Goal: Task Accomplishment & Management: Manage account settings

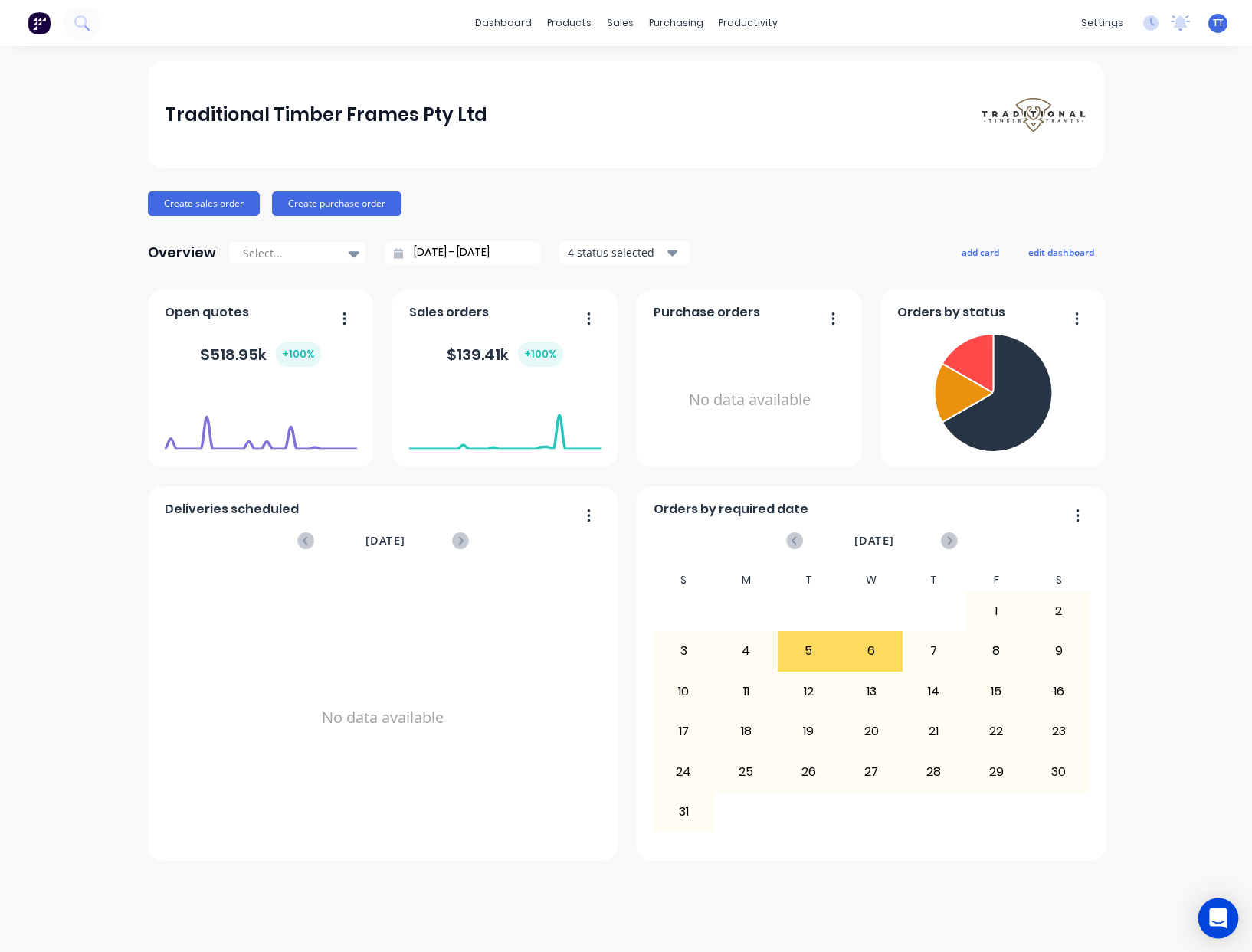
click at [1216, 922] on icon "Open Intercom Messenger" at bounding box center [1217, 918] width 18 height 20
click at [520, 23] on link "dashboard" at bounding box center [503, 23] width 72 height 23
click at [1214, 872] on div "Traditional Timber Frames Pty Ltd Create sales order Create purchase order Over…" at bounding box center [626, 499] width 1252 height 875
click at [1176, 21] on icon at bounding box center [1180, 21] width 13 height 12
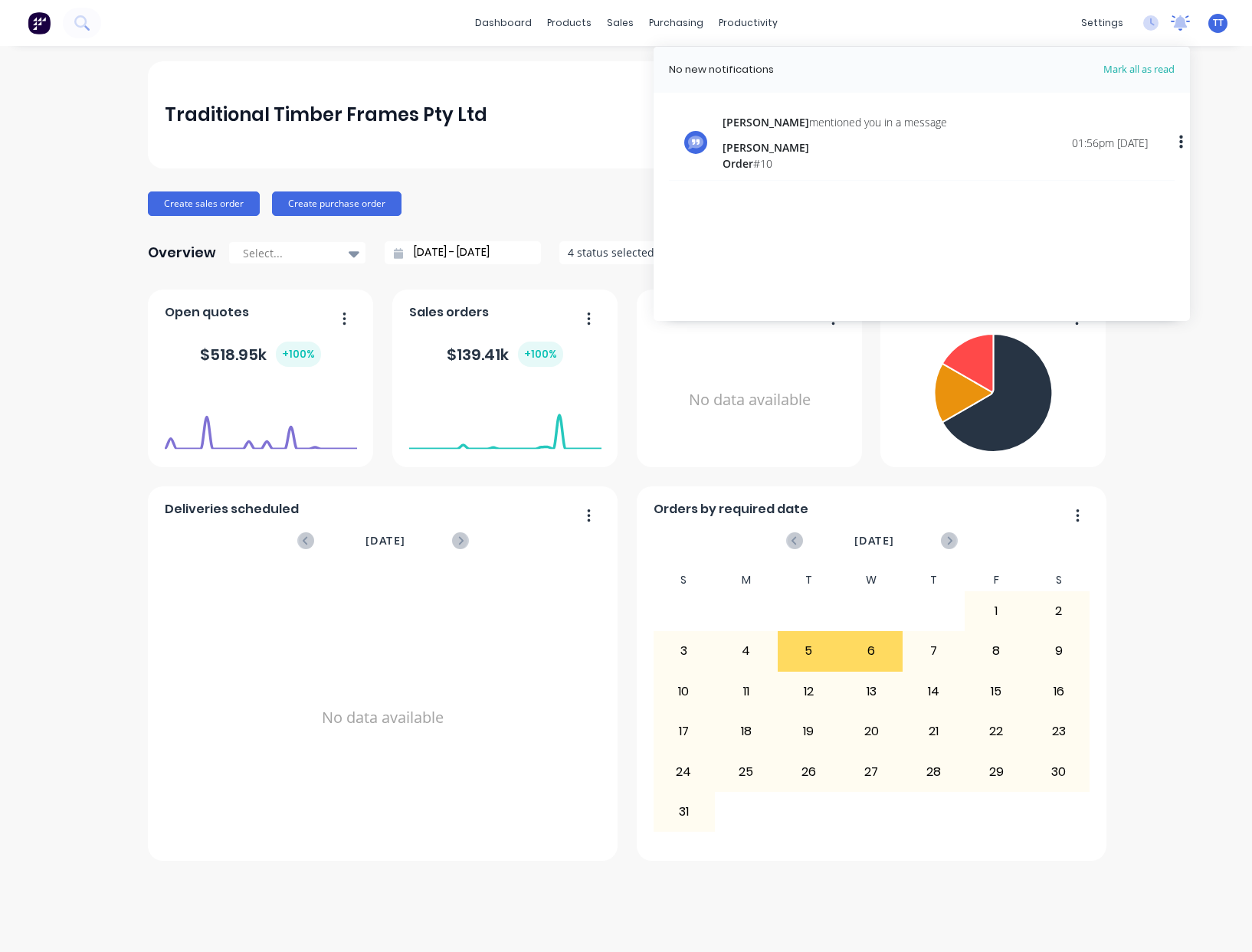
click at [1176, 21] on icon at bounding box center [1180, 21] width 13 height 12
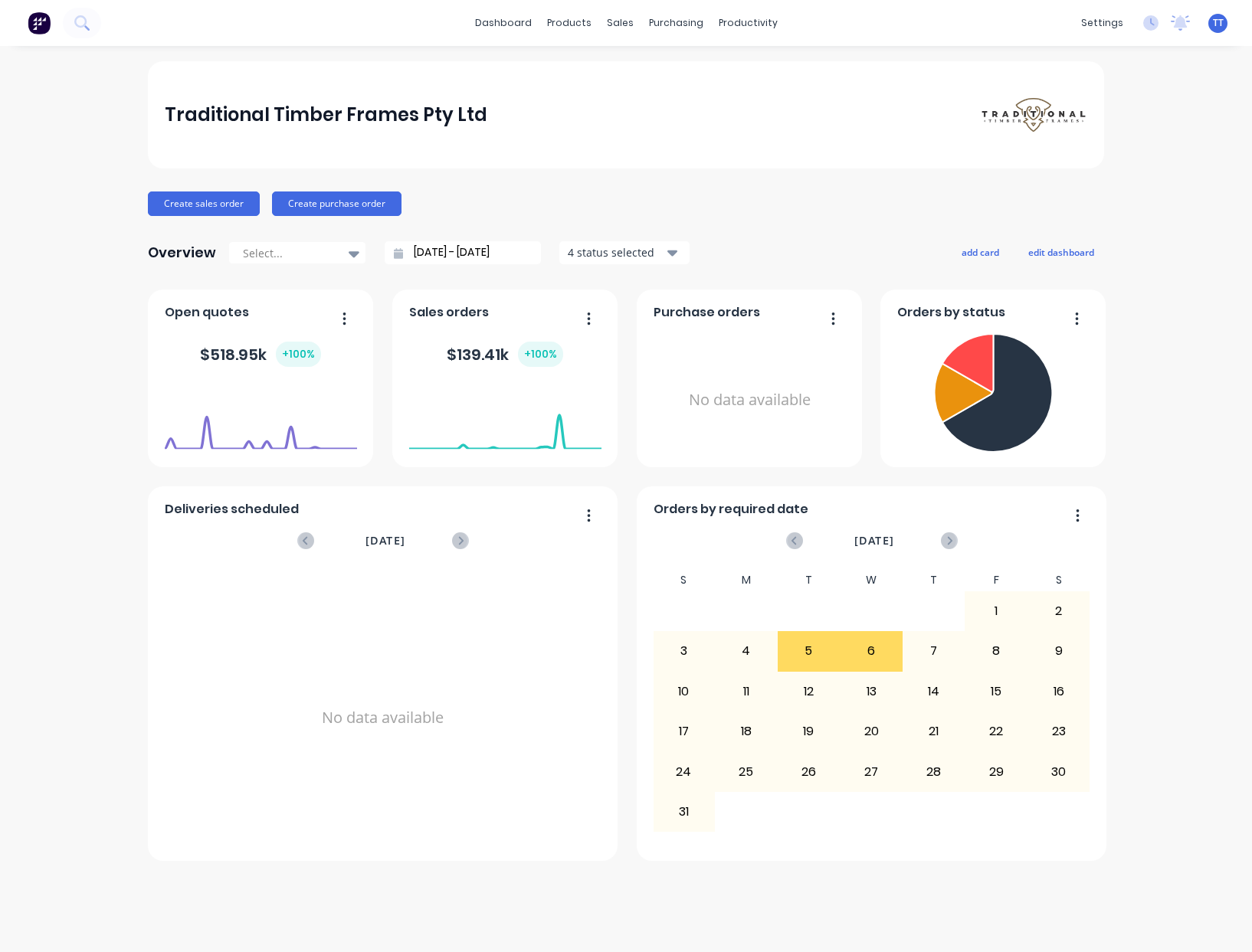
click at [1218, 20] on span "TT" at bounding box center [1218, 22] width 11 height 13
click at [1076, 157] on div "Profile" at bounding box center [1080, 161] width 30 height 13
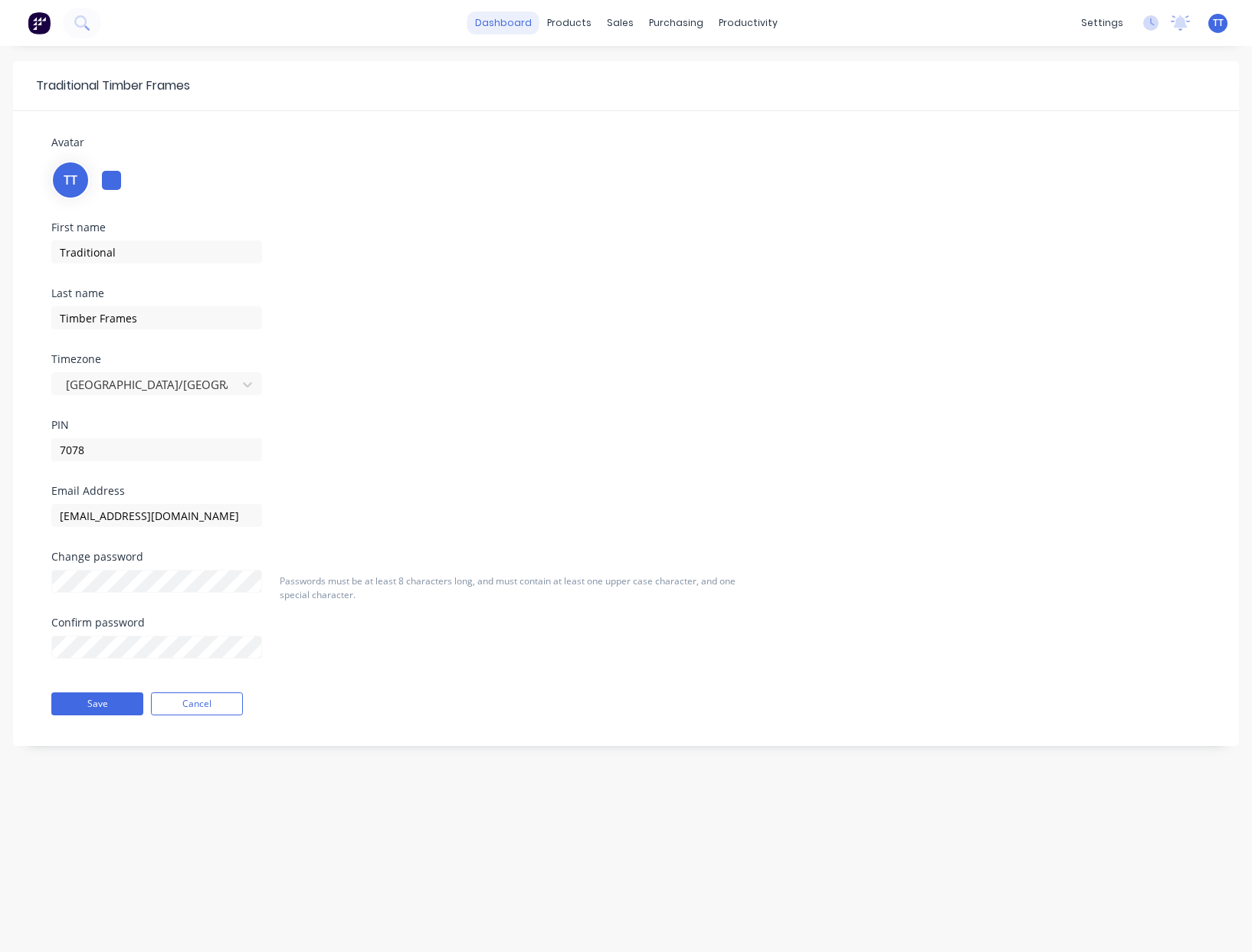
click at [502, 20] on link "dashboard" at bounding box center [503, 23] width 72 height 23
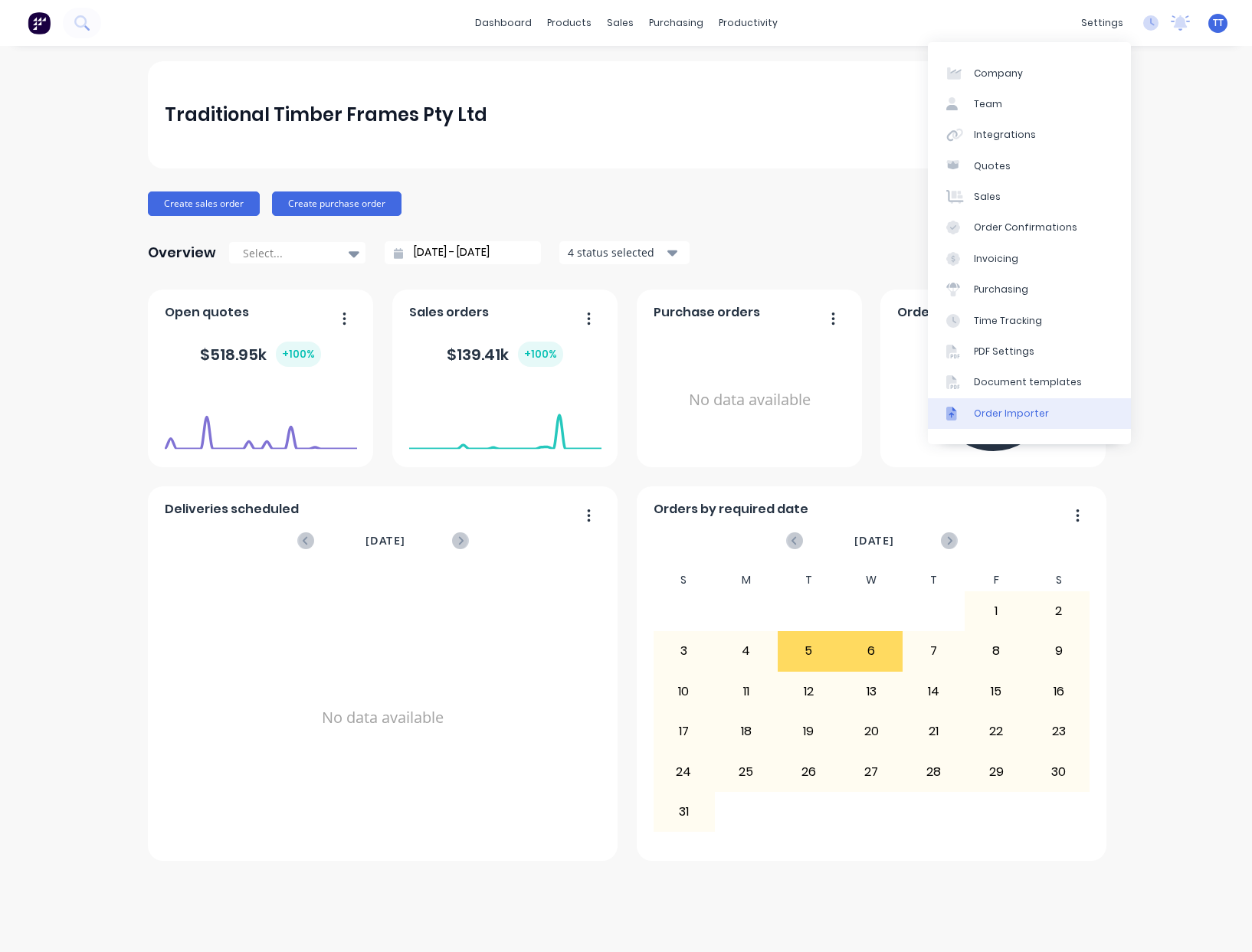
click at [1042, 414] on div "Order Importer" at bounding box center [1011, 413] width 75 height 13
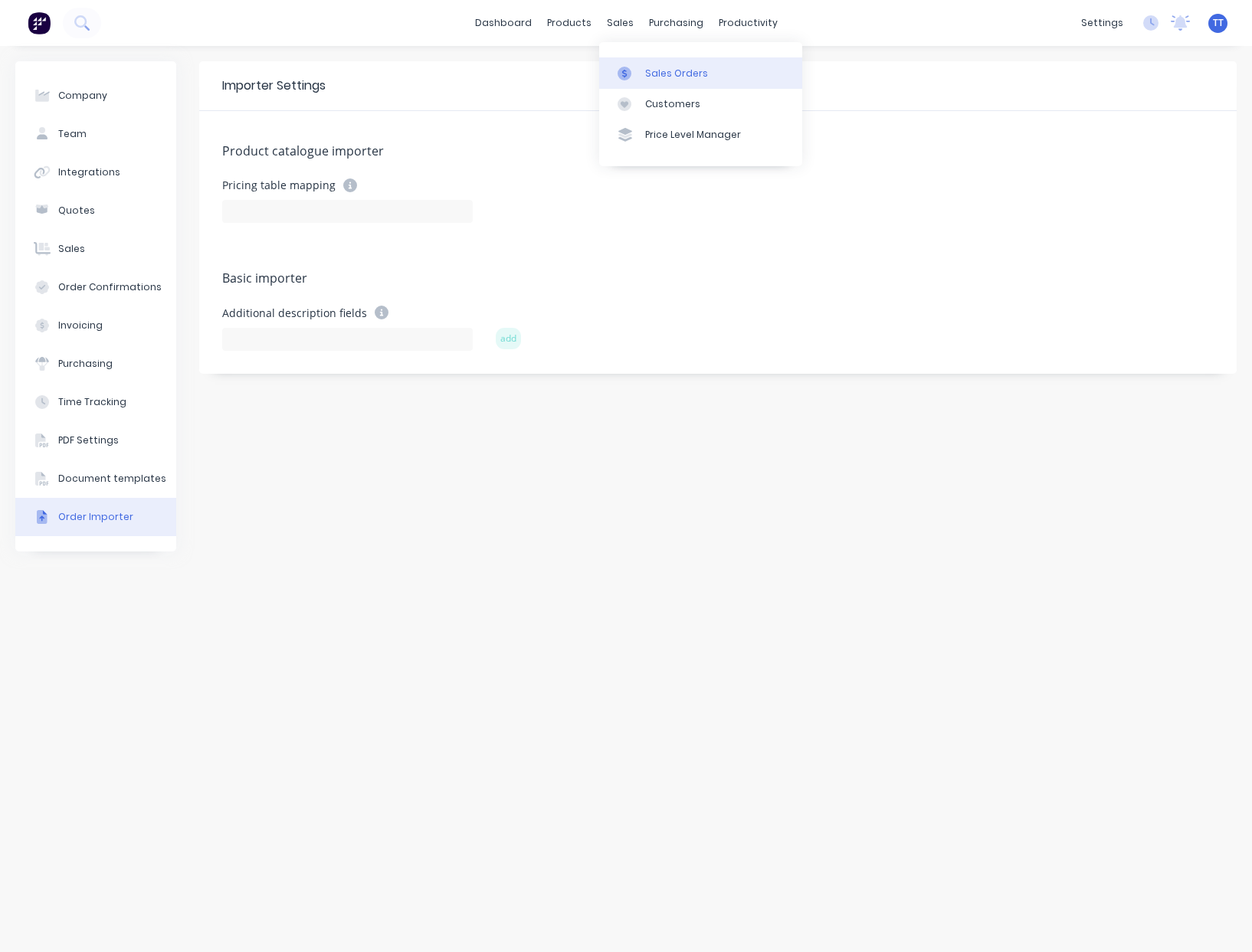
click at [663, 74] on div "Sales Orders" at bounding box center [676, 73] width 63 height 13
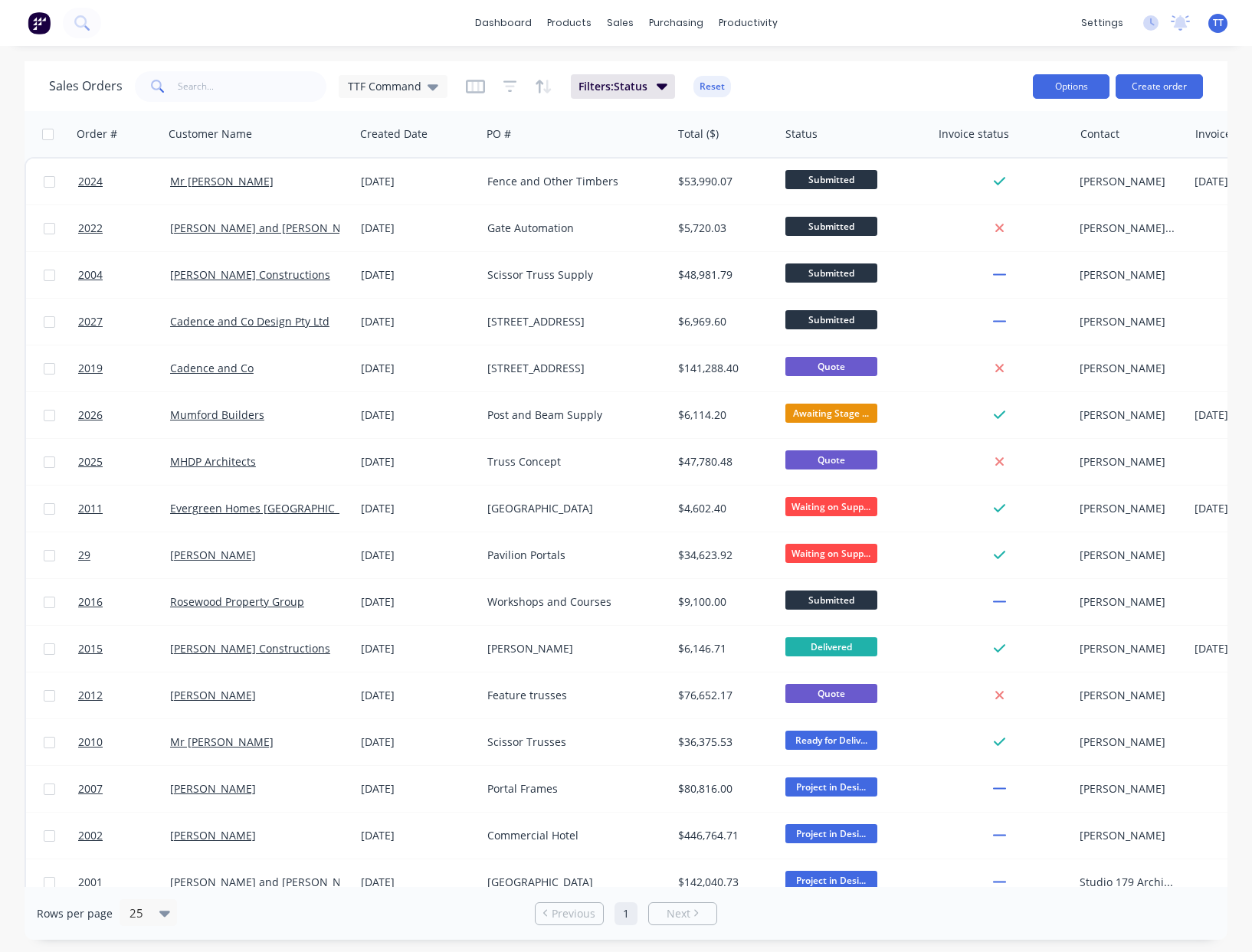
click at [1075, 82] on button "Options" at bounding box center [1070, 86] width 77 height 25
click at [971, 182] on div "Export" at bounding box center [1025, 186] width 141 height 22
click at [46, 131] on input "checkbox" at bounding box center [47, 134] width 12 height 12
checkbox input "true"
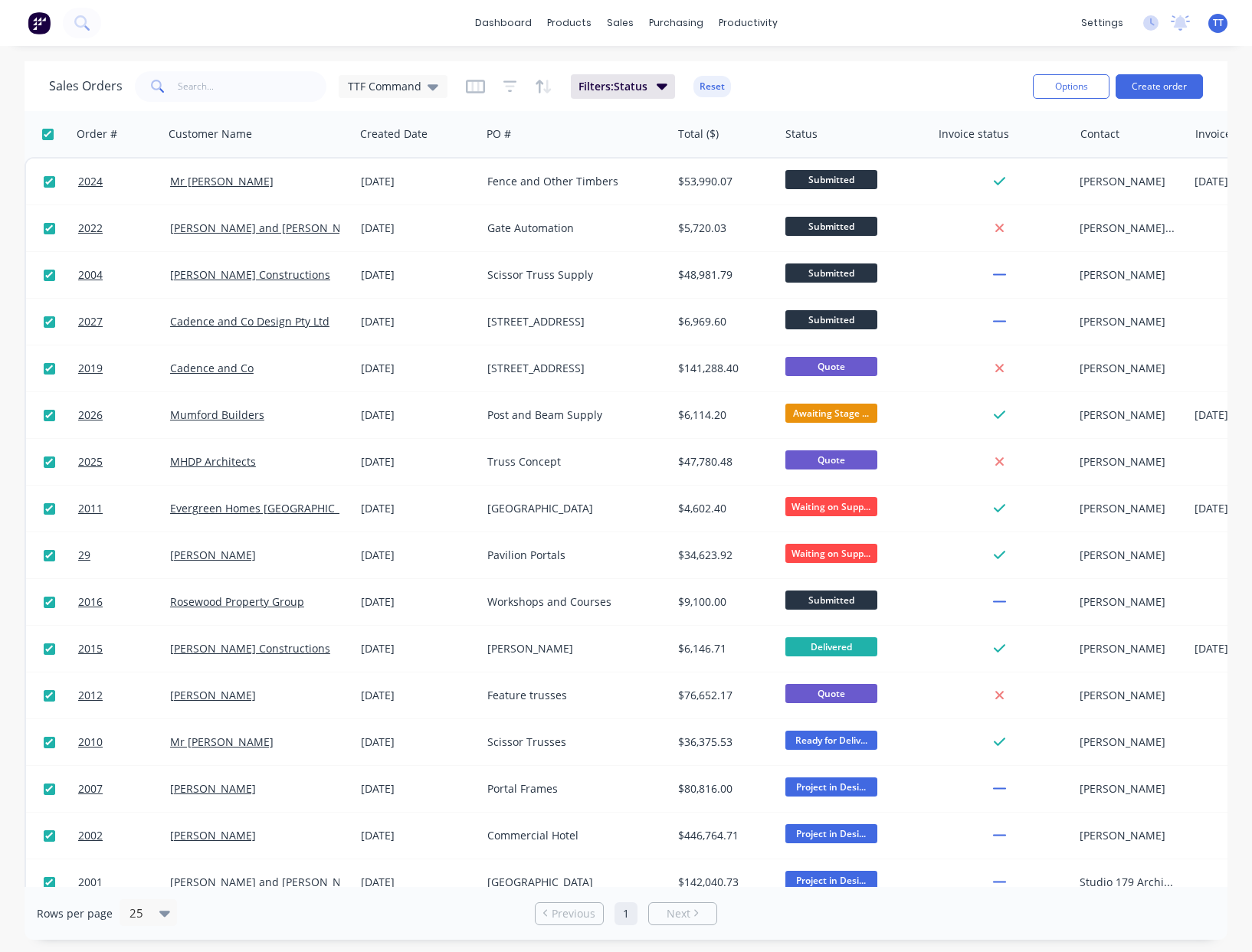
checkbox input "true"
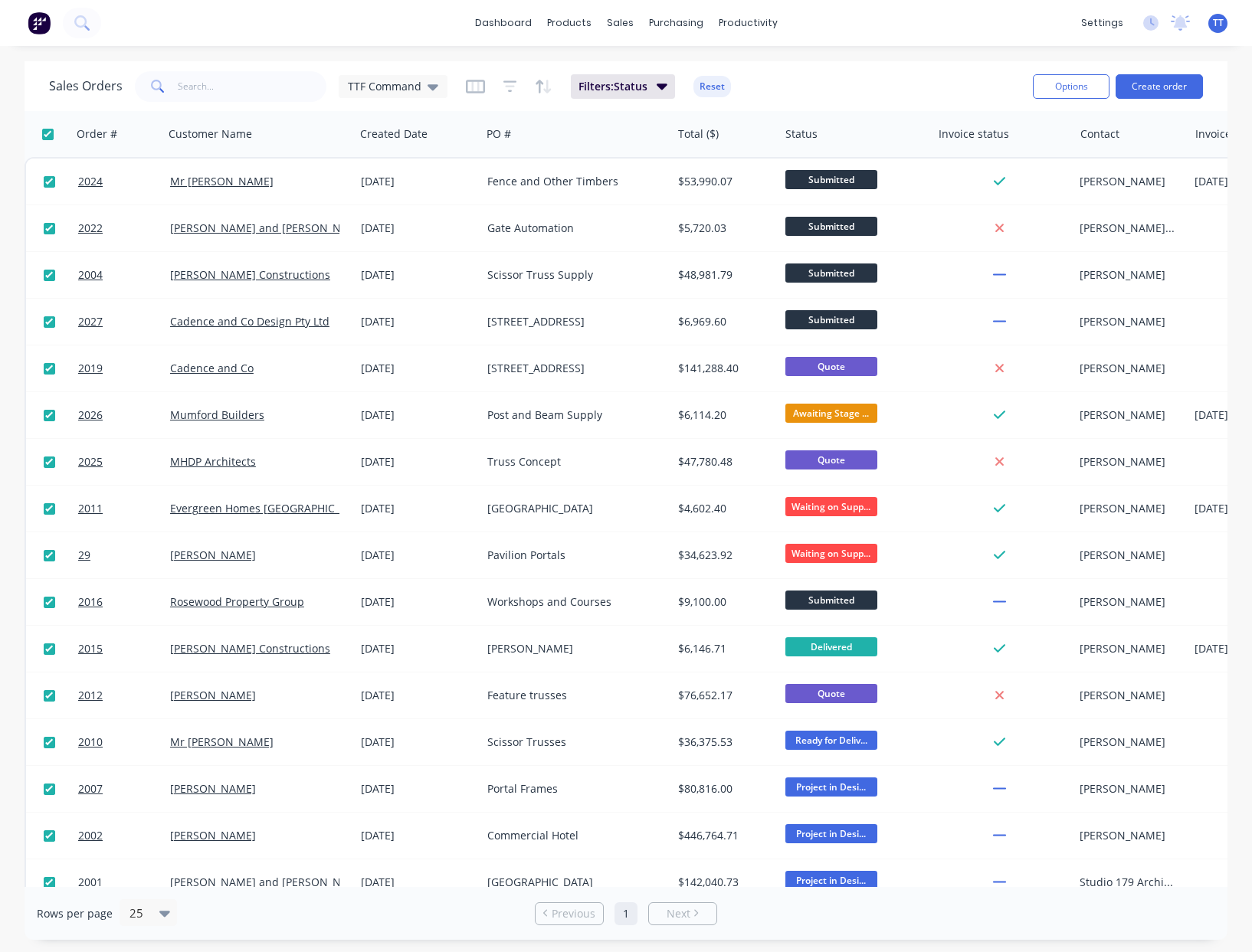
checkbox input "true"
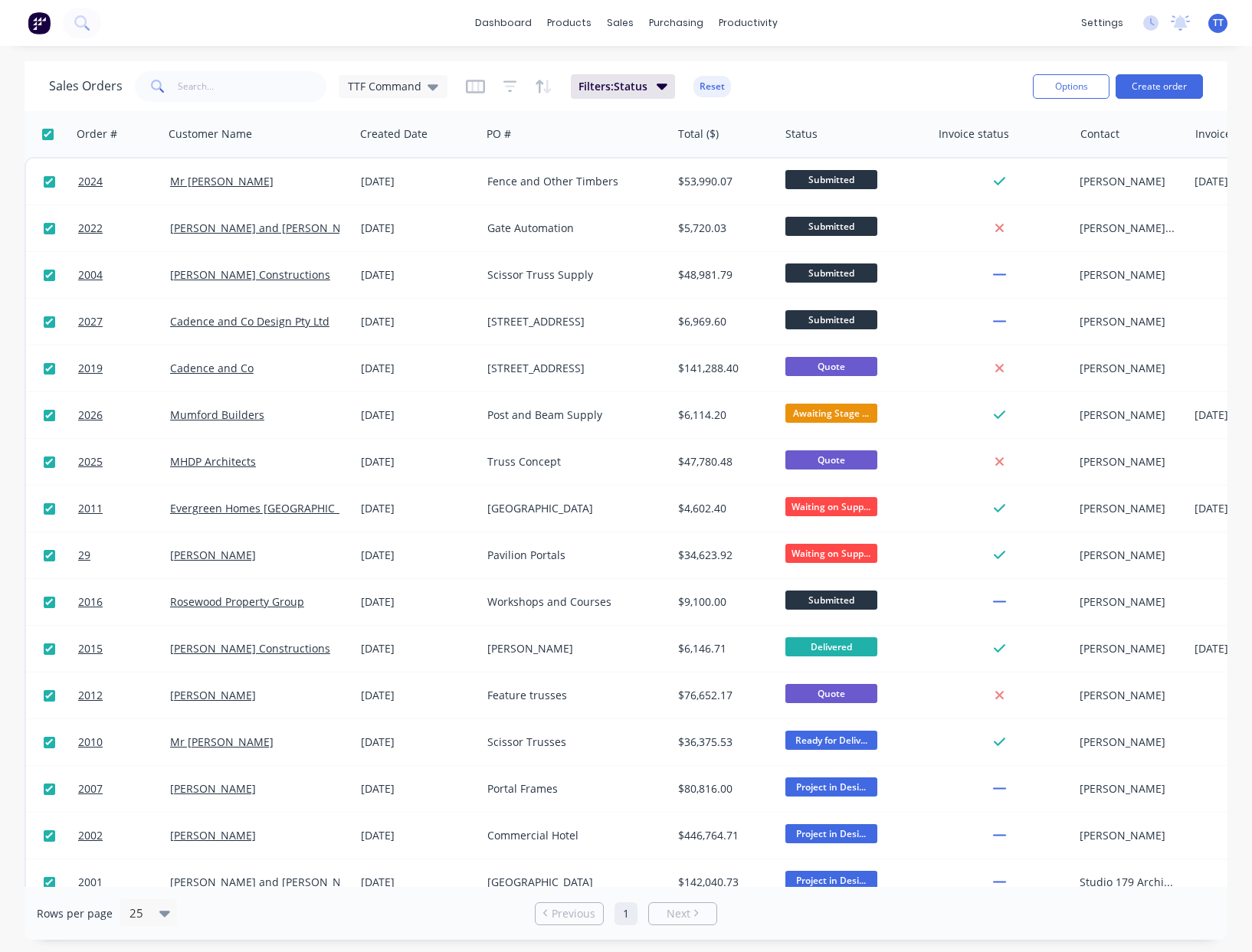
checkbox input "true"
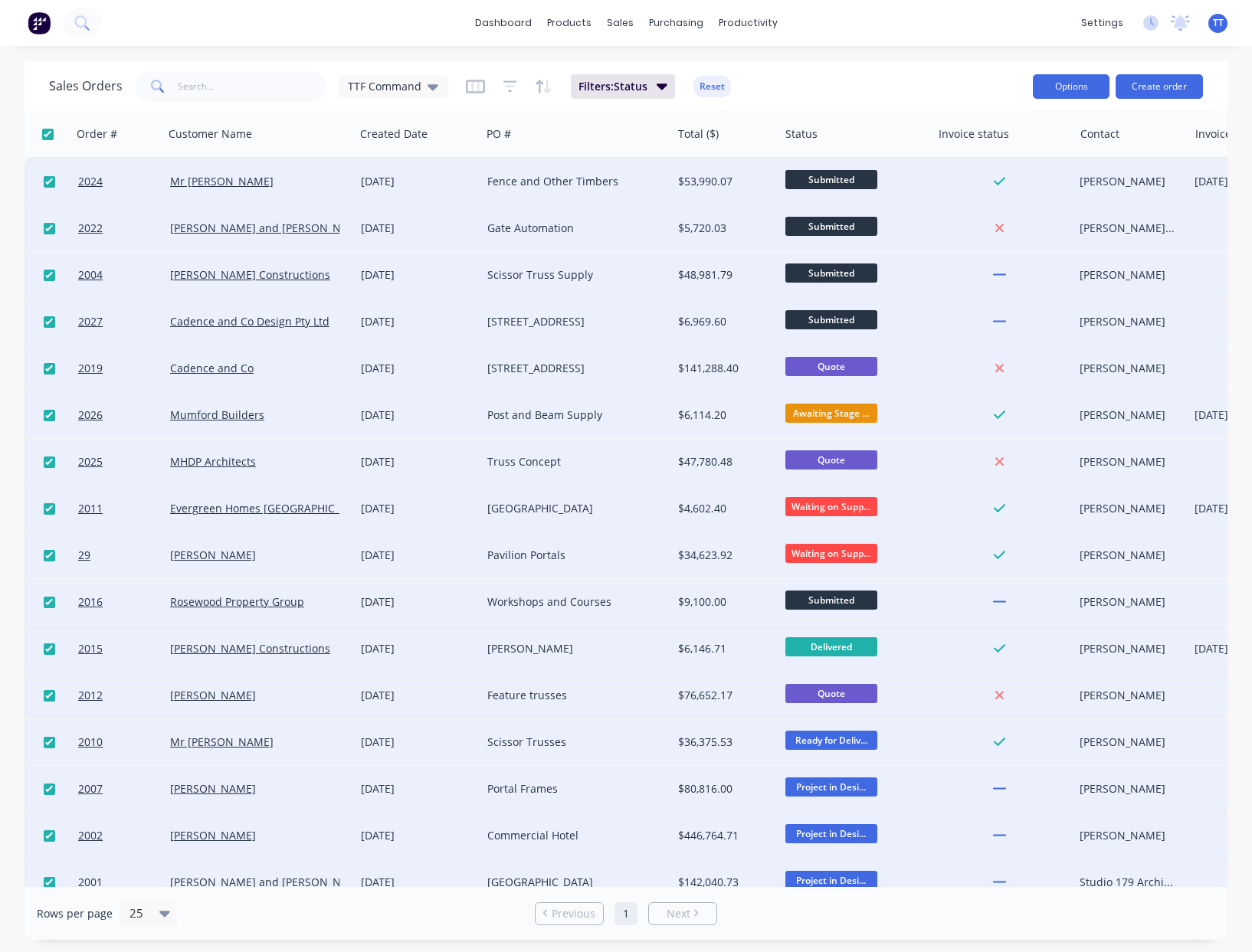
click at [1060, 84] on button "Options" at bounding box center [1070, 86] width 77 height 25
click at [986, 183] on div "Export" at bounding box center [1025, 186] width 141 height 22
click at [845, 54] on div "dashboard products sales purchasing productivity dashboard products Product Cat…" at bounding box center [626, 476] width 1252 height 952
click at [48, 132] on input "checkbox" at bounding box center [47, 134] width 12 height 12
checkbox input "false"
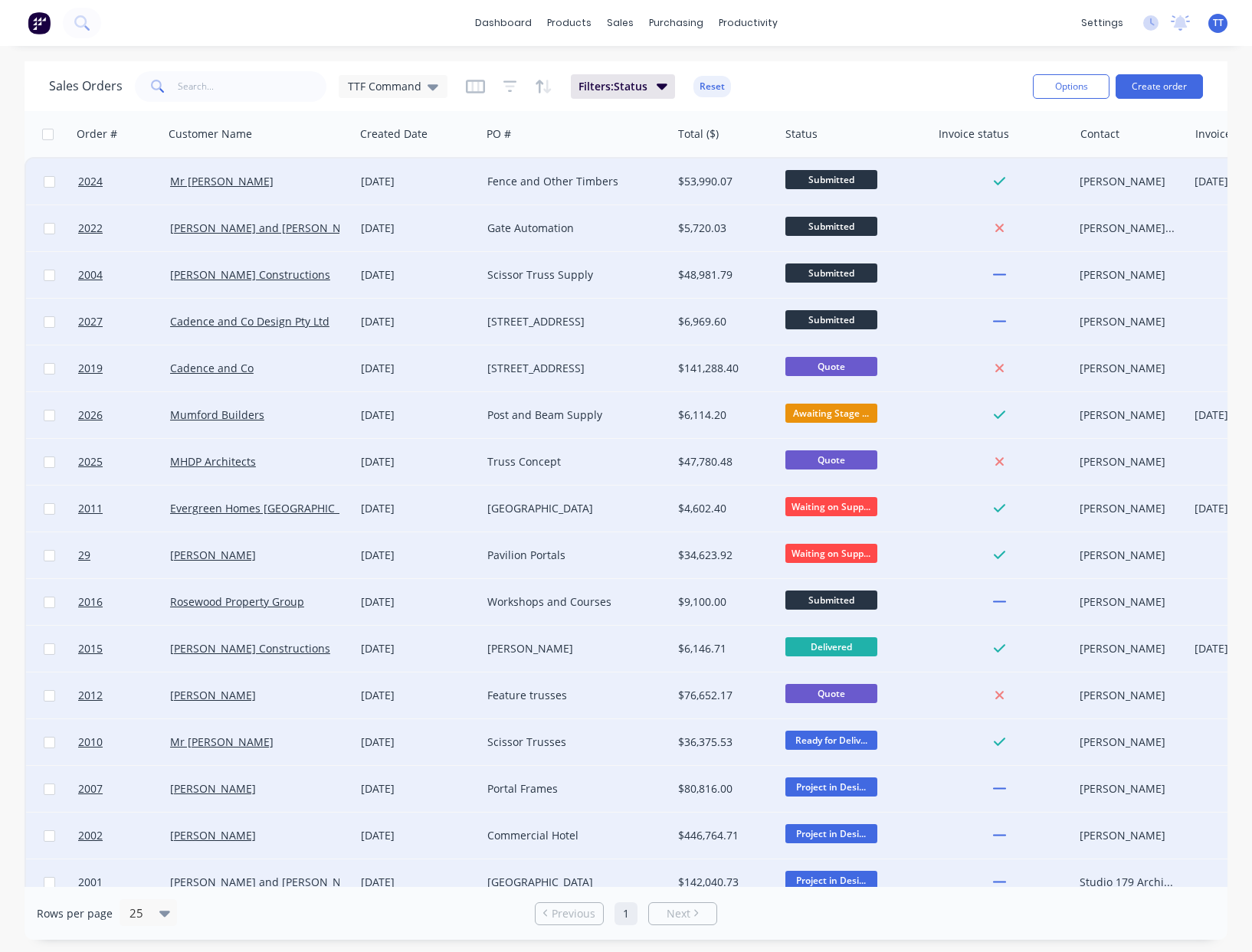
checkbox input "false"
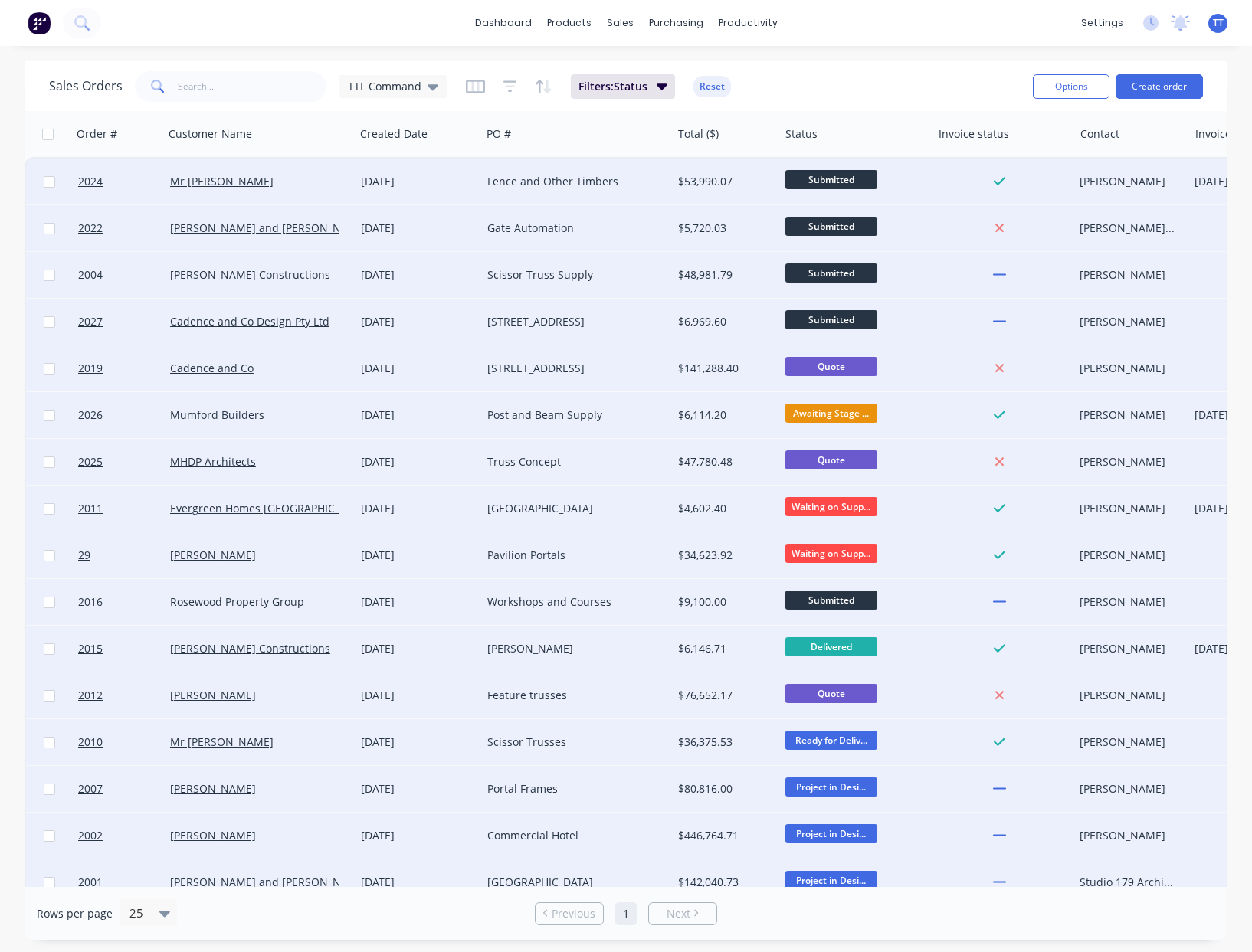
checkbox input "false"
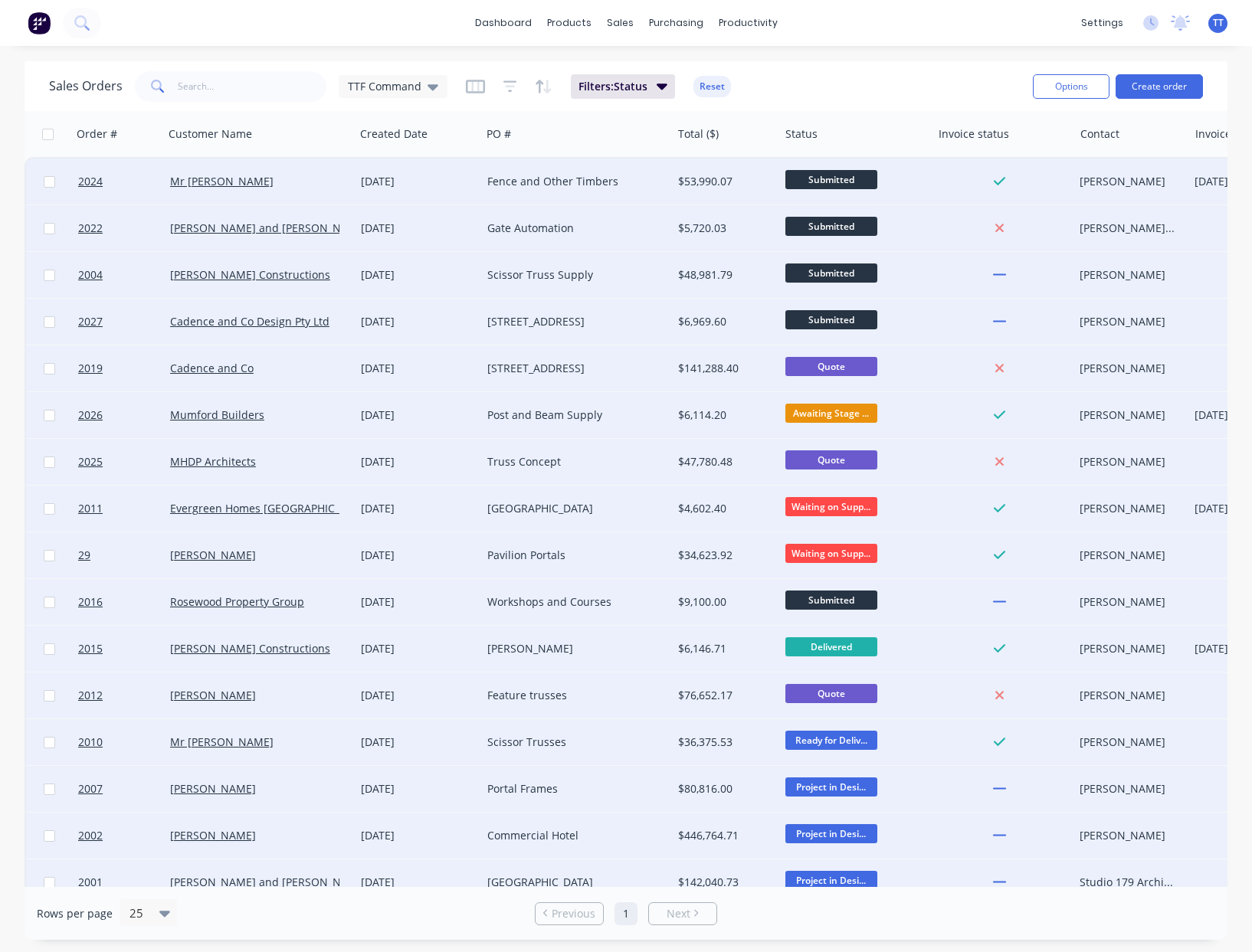
checkbox input "false"
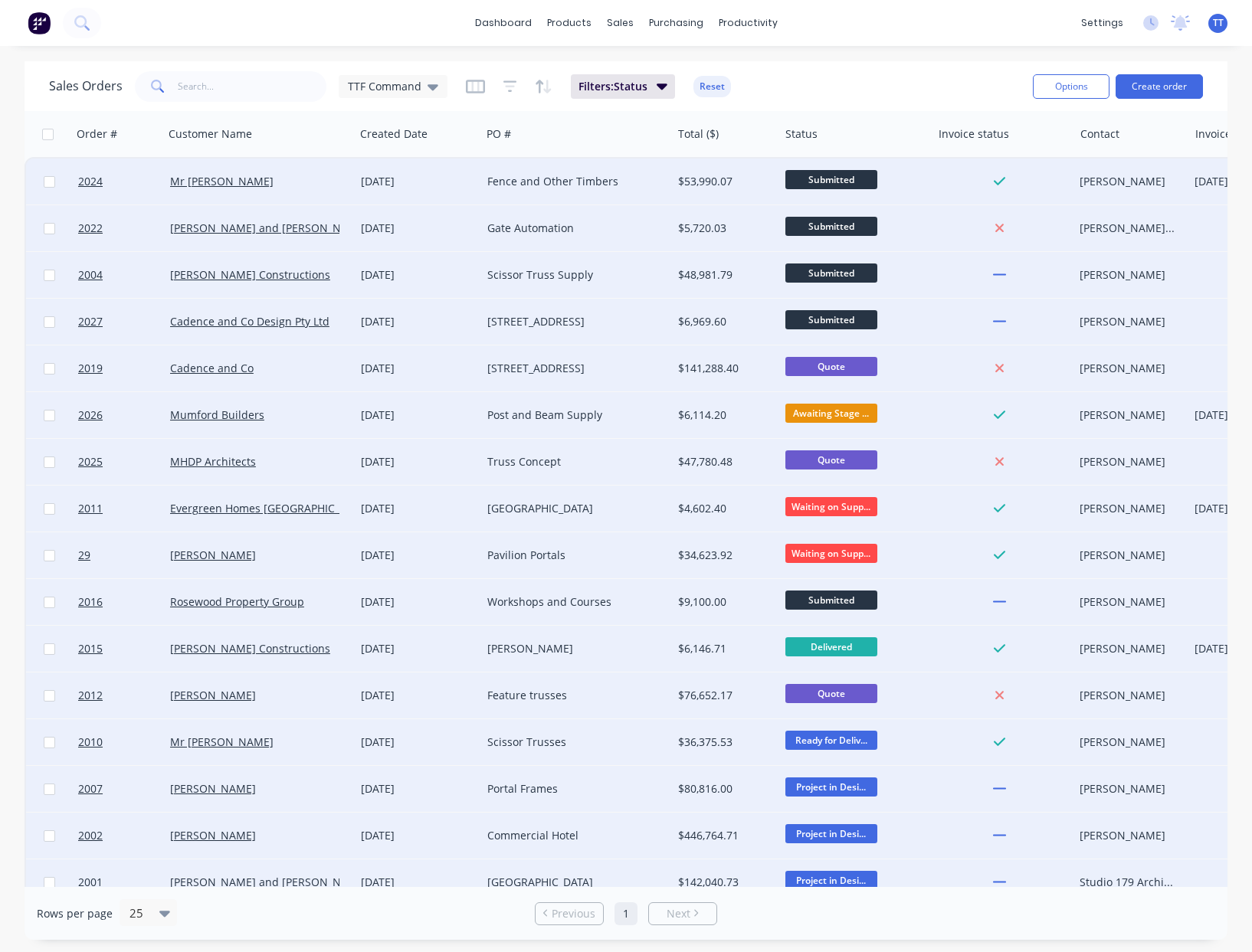
checkbox input "false"
